Goal: Task Accomplishment & Management: Use online tool/utility

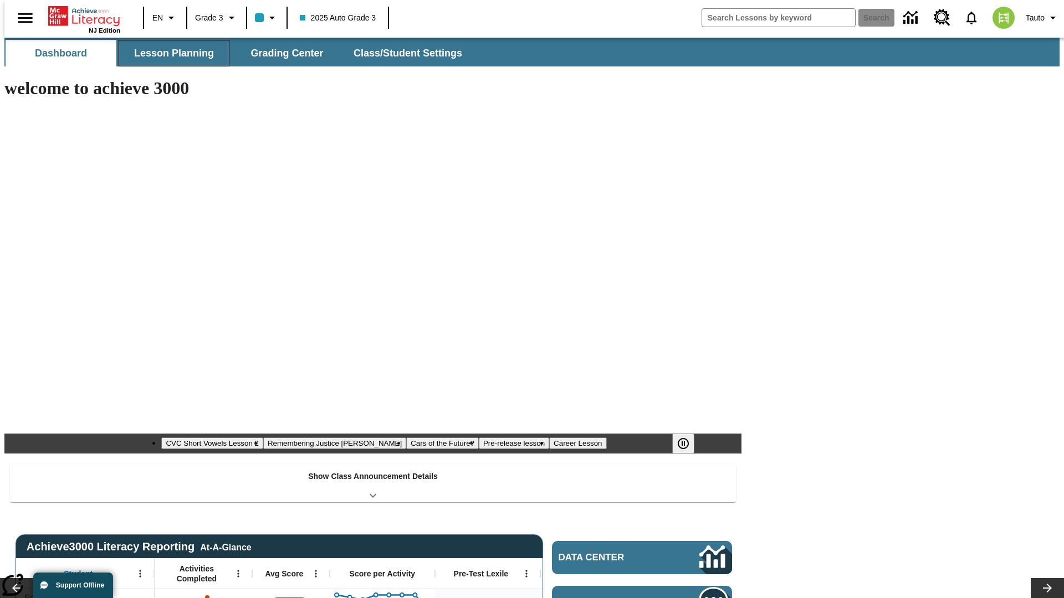
click at [170, 53] on span "Lesson Planning" at bounding box center [174, 53] width 80 height 13
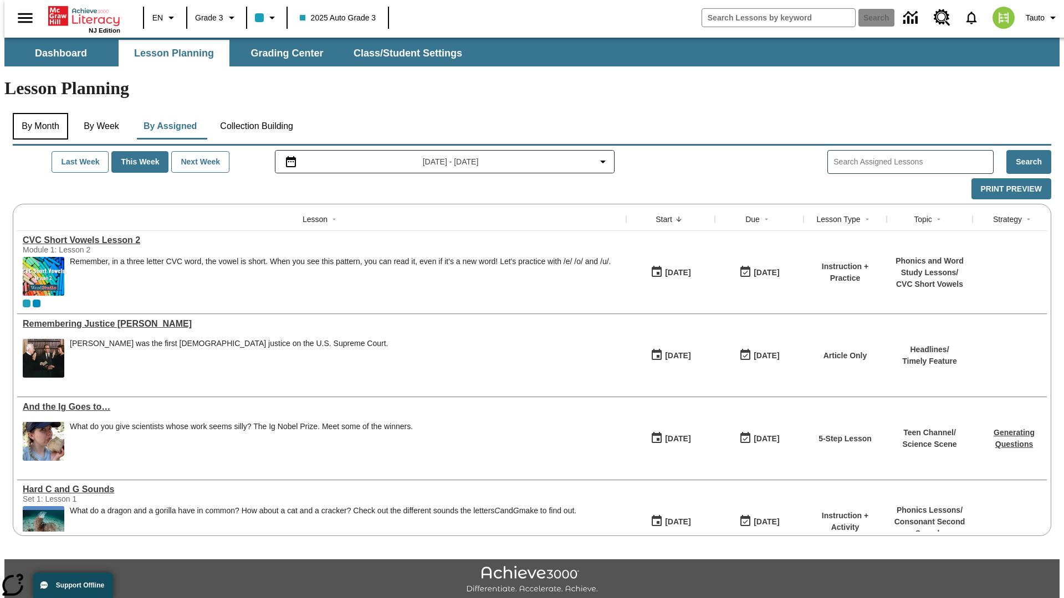
click at [37, 113] on button "By Month" at bounding box center [40, 126] width 55 height 27
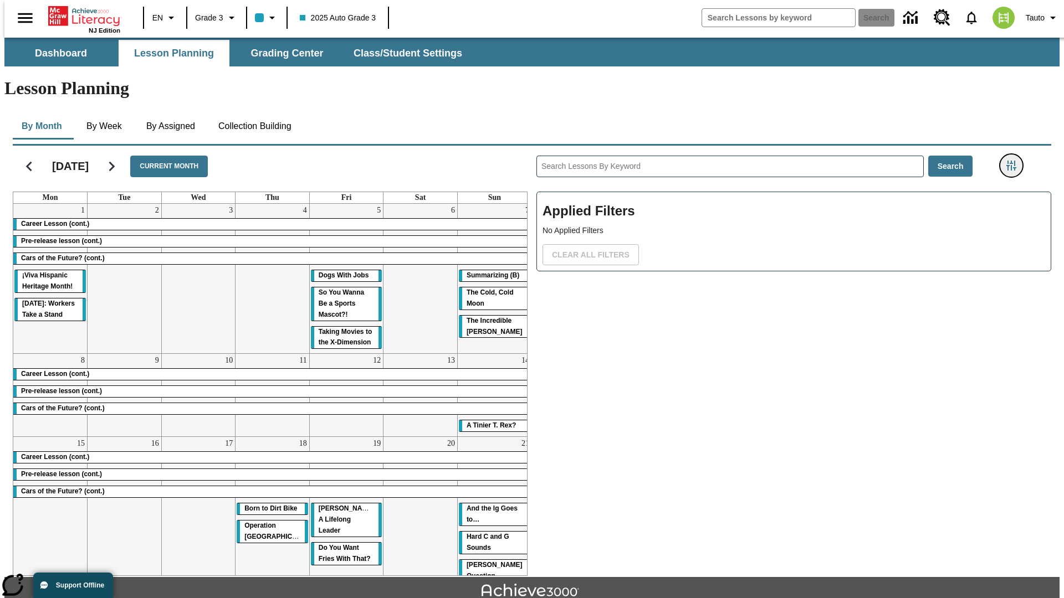
click at [1015, 161] on icon "Filters Side menu" at bounding box center [1011, 166] width 10 height 10
